Goal: Information Seeking & Learning: Find specific fact

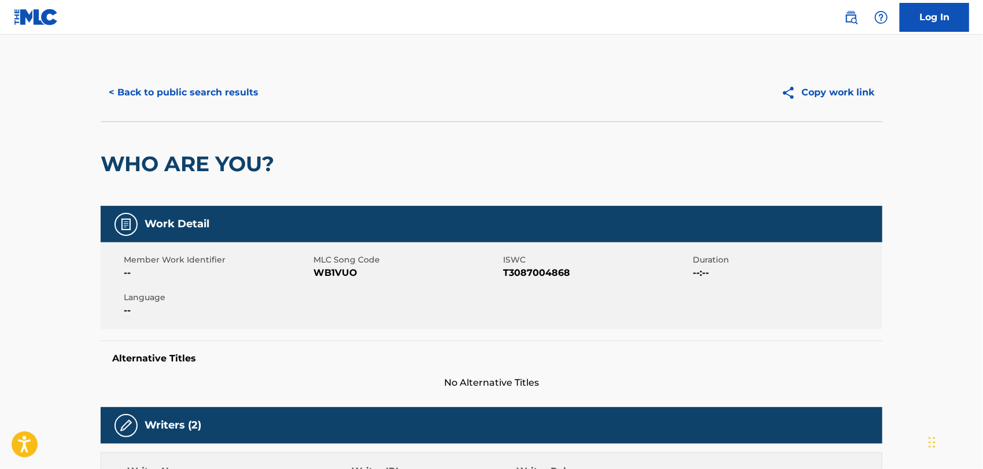
click at [226, 103] on button "< Back to public search results" at bounding box center [184, 92] width 166 height 29
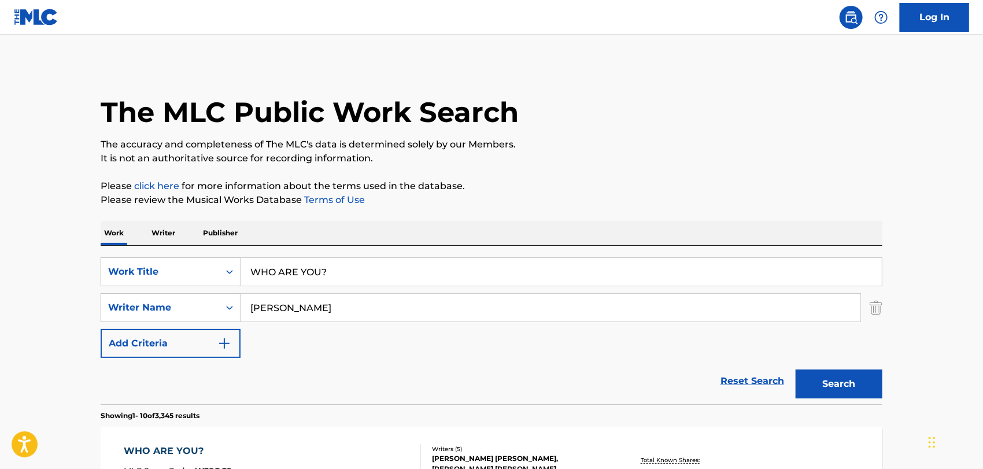
drag, startPoint x: 314, startPoint y: 264, endPoint x: 75, endPoint y: 263, distance: 238.4
paste input "Jamaica - Jah Cure"
drag, startPoint x: 499, startPoint y: 265, endPoint x: 475, endPoint y: 281, distance: 28.7
click at [499, 265] on input "[GEOGRAPHIC_DATA]" at bounding box center [562, 272] width 642 height 28
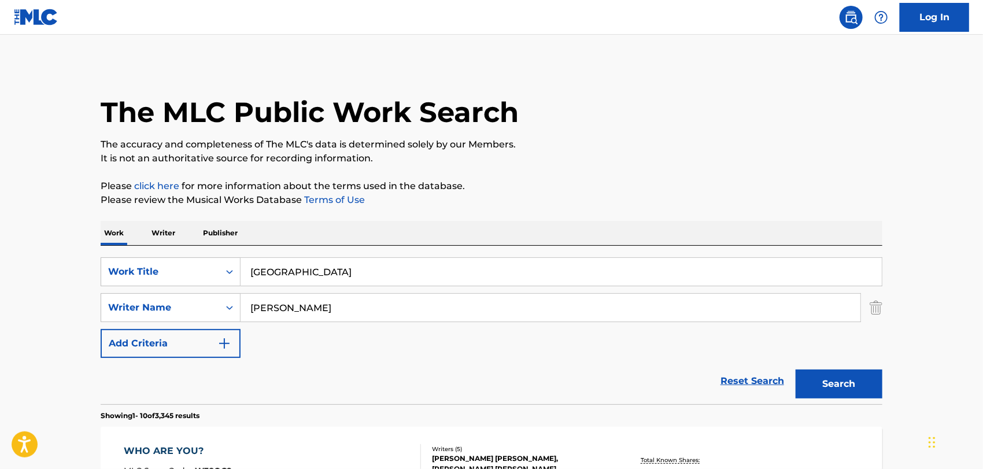
type input "[GEOGRAPHIC_DATA]"
drag, startPoint x: 331, startPoint y: 313, endPoint x: 5, endPoint y: 323, distance: 326.4
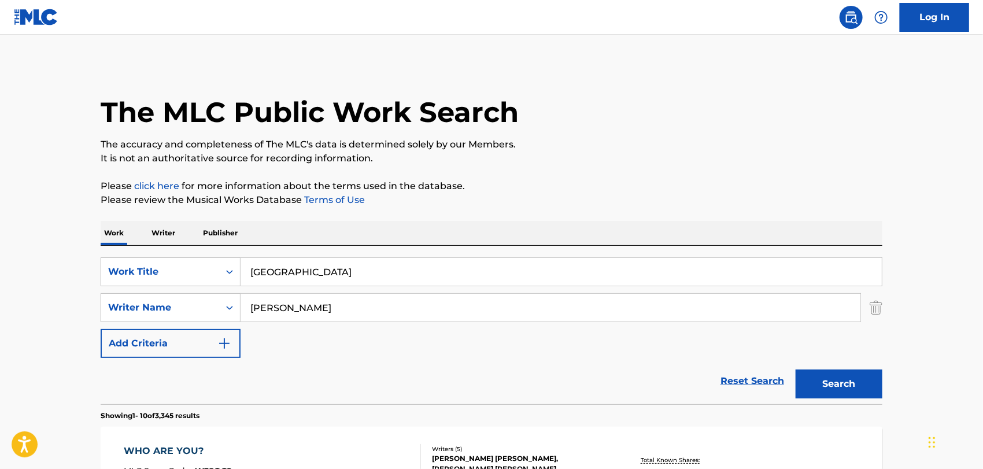
drag, startPoint x: 311, startPoint y: 310, endPoint x: 0, endPoint y: 327, distance: 311.1
paste input "[PERSON_NAME]"
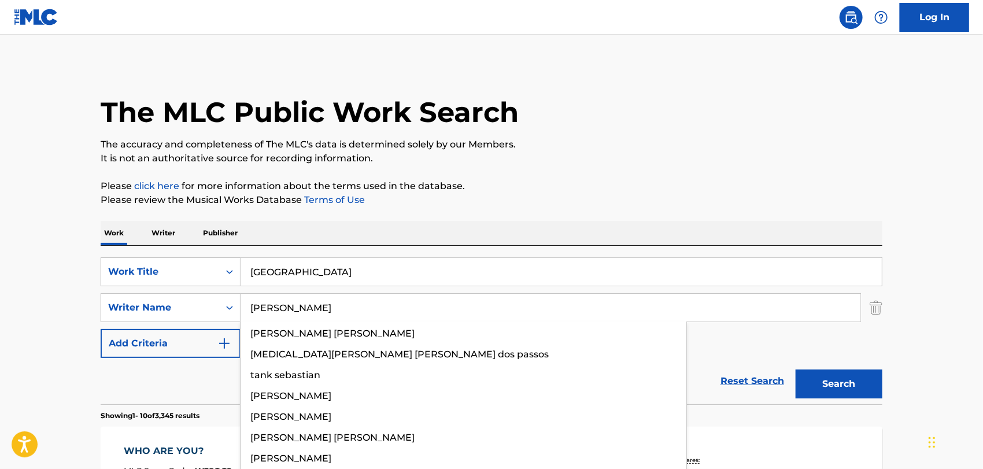
type input "[PERSON_NAME]"
click at [796, 370] on button "Search" at bounding box center [839, 384] width 87 height 29
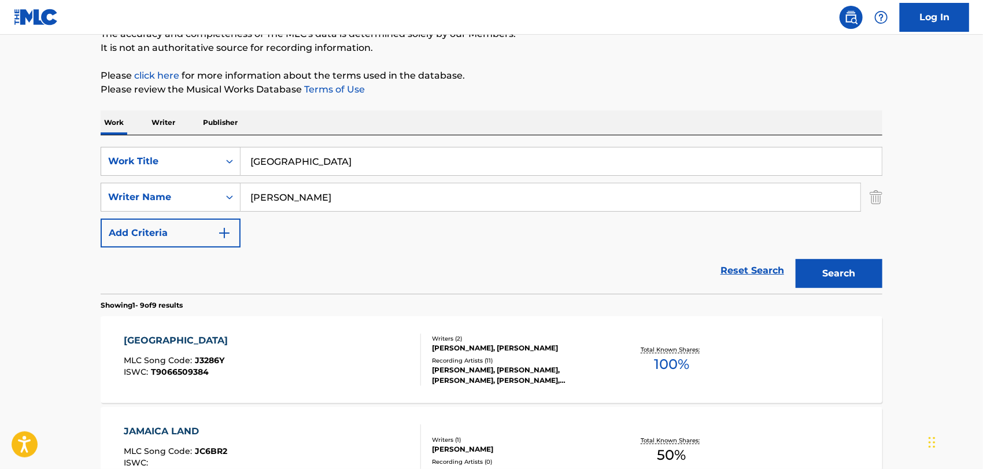
scroll to position [193, 0]
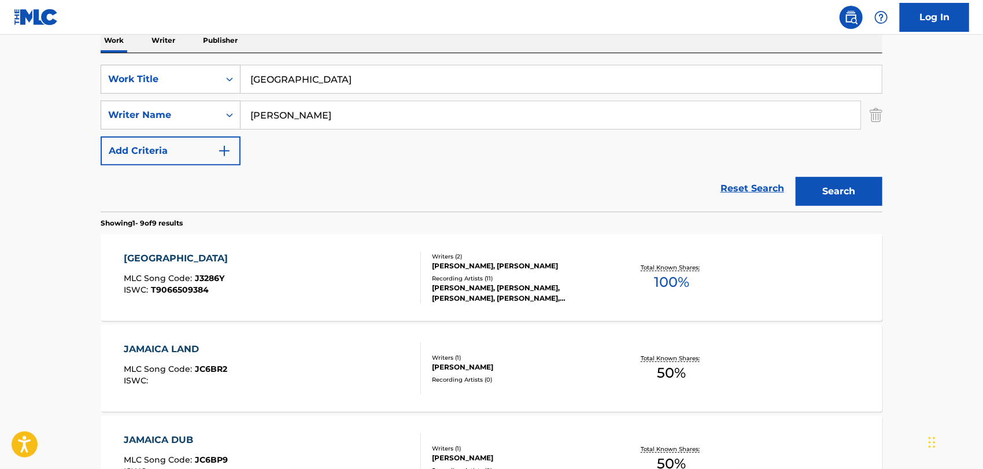
click at [309, 268] on div "JAMAICA MLC Song Code : J3286Y ISWC : T9066509384" at bounding box center [272, 278] width 297 height 52
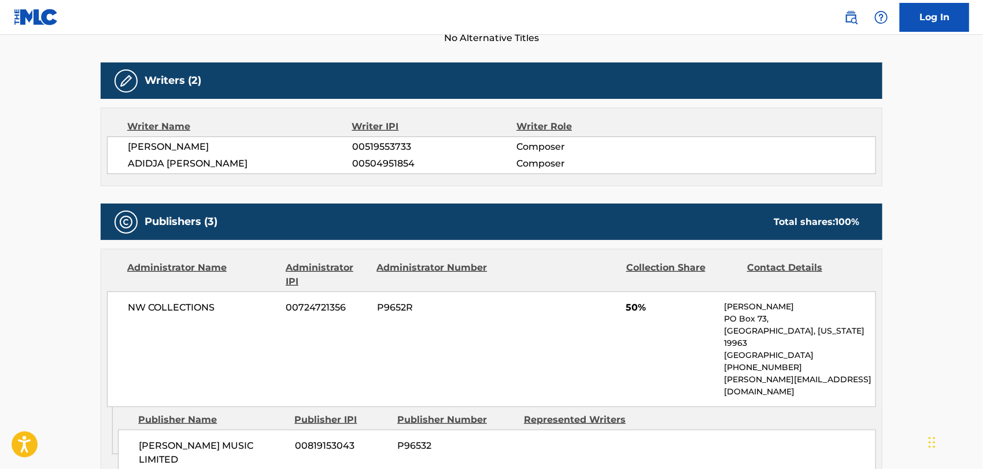
scroll to position [236, 0]
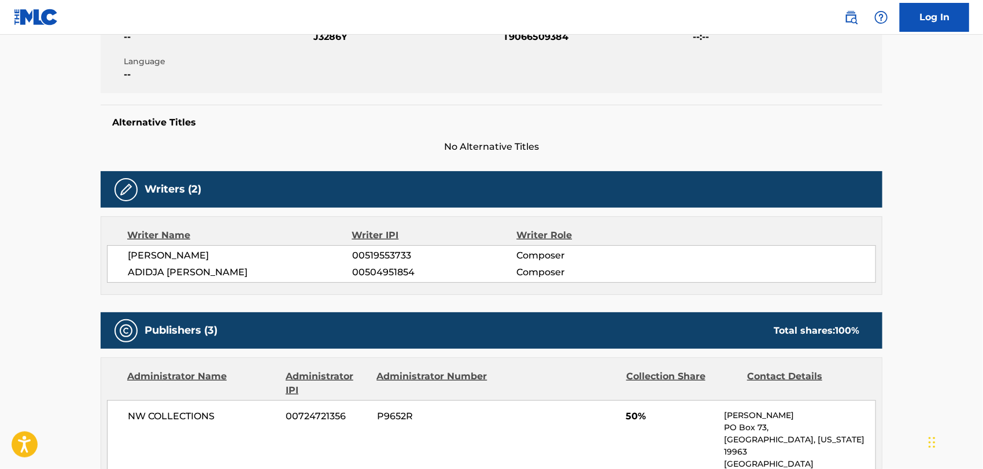
click at [218, 270] on span "ADIDJA [PERSON_NAME]" at bounding box center [240, 273] width 224 height 14
copy span "[PERSON_NAME]"
